Goal: Find specific page/section: Find specific page/section

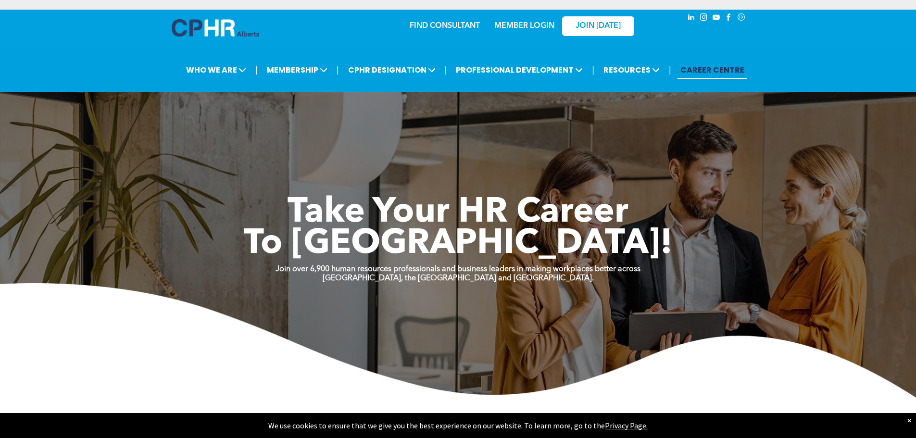
click at [523, 27] on link "MEMBER LOGIN" at bounding box center [524, 26] width 60 height 8
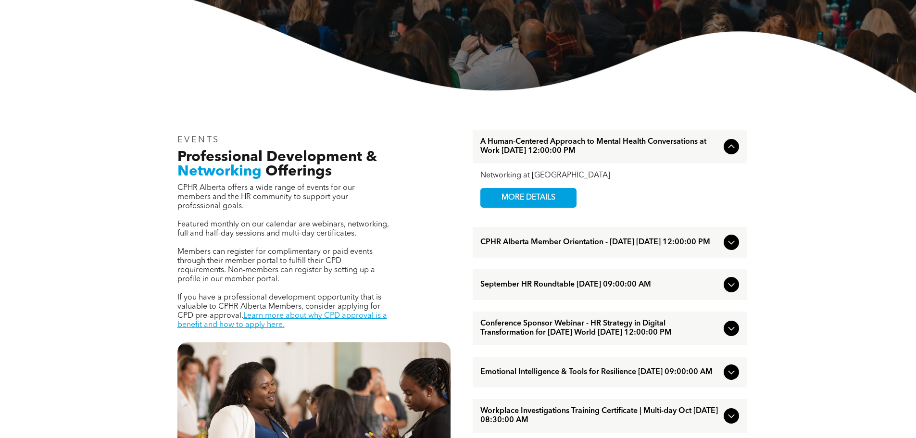
scroll to position [240, 0]
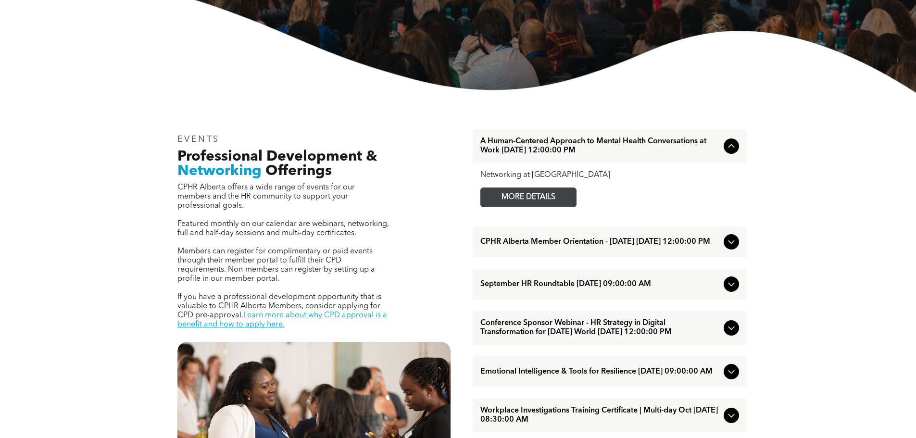
click at [512, 195] on span "MORE DETAILS" at bounding box center [529, 197] width 76 height 19
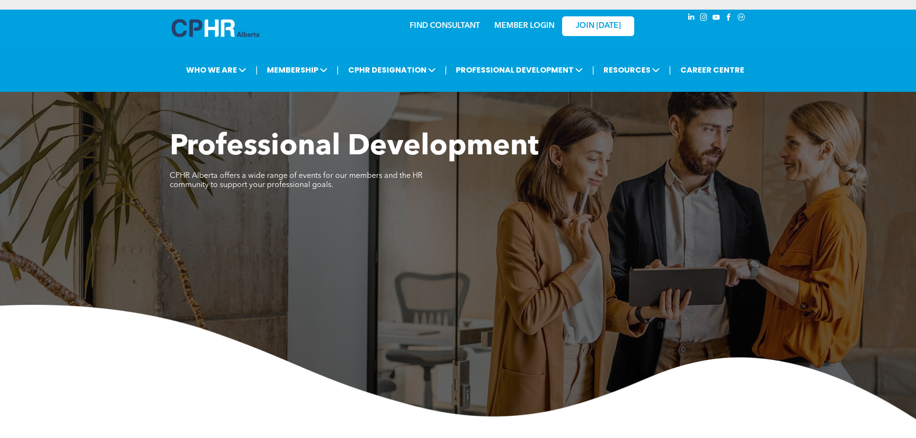
click at [453, 25] on link "FIND CONSULTANT" at bounding box center [445, 26] width 70 height 8
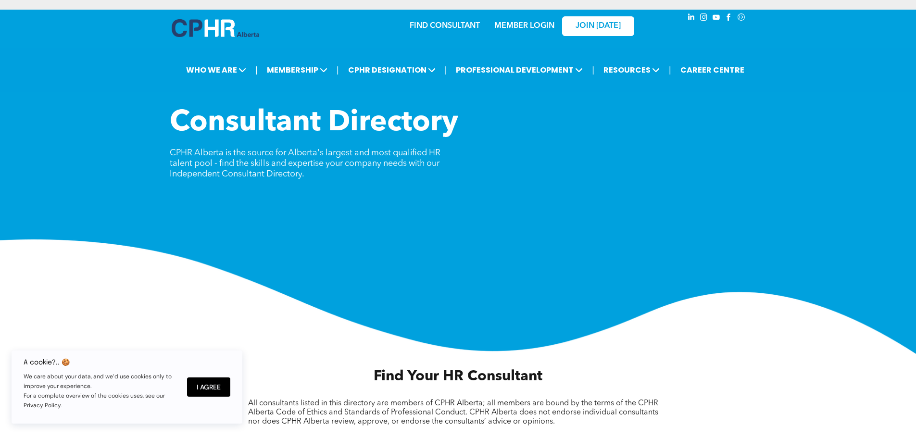
click at [523, 28] on link "MEMBER LOGIN" at bounding box center [524, 26] width 60 height 8
click at [541, 23] on link "MEMBER LOGIN" at bounding box center [524, 26] width 60 height 8
